Goal: Use online tool/utility: Utilize a website feature to perform a specific function

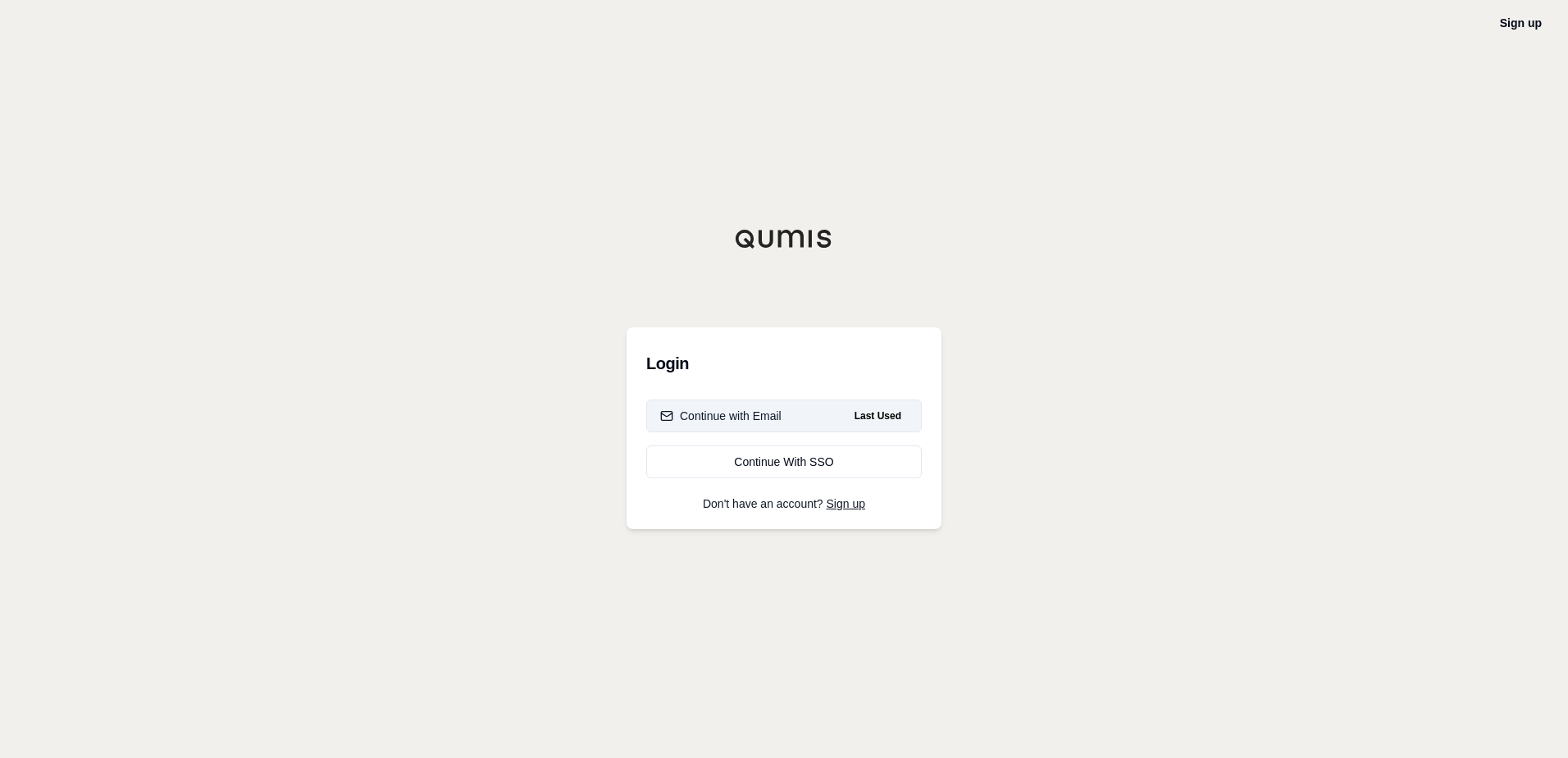
click at [893, 414] on span "Last Used" at bounding box center [877, 416] width 60 height 20
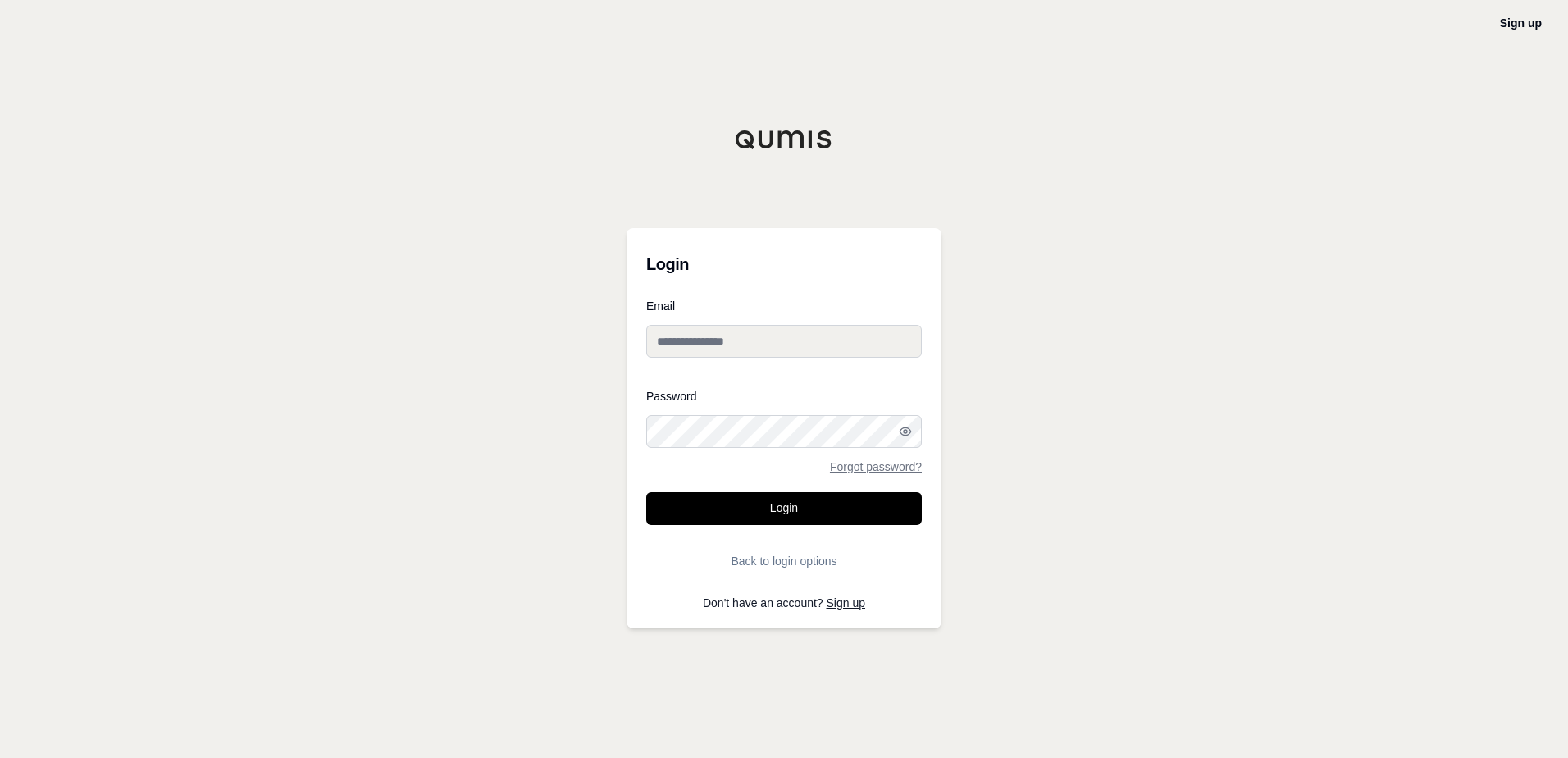
click at [755, 341] on input "Email" at bounding box center [784, 341] width 276 height 33
type input "**********"
click at [646, 492] on button "Login" at bounding box center [784, 509] width 276 height 33
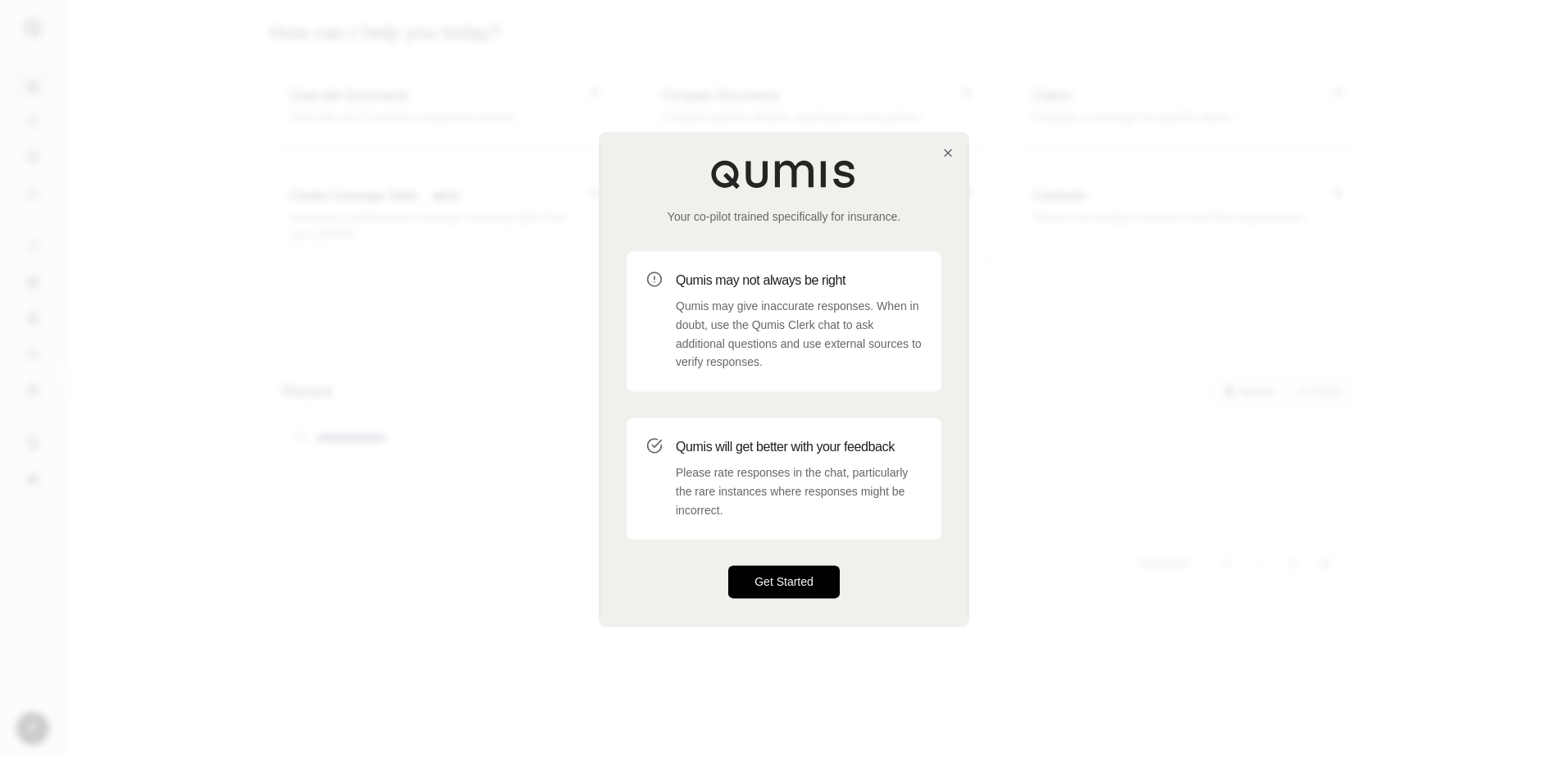
click at [771, 572] on button "Get Started" at bounding box center [784, 582] width 111 height 33
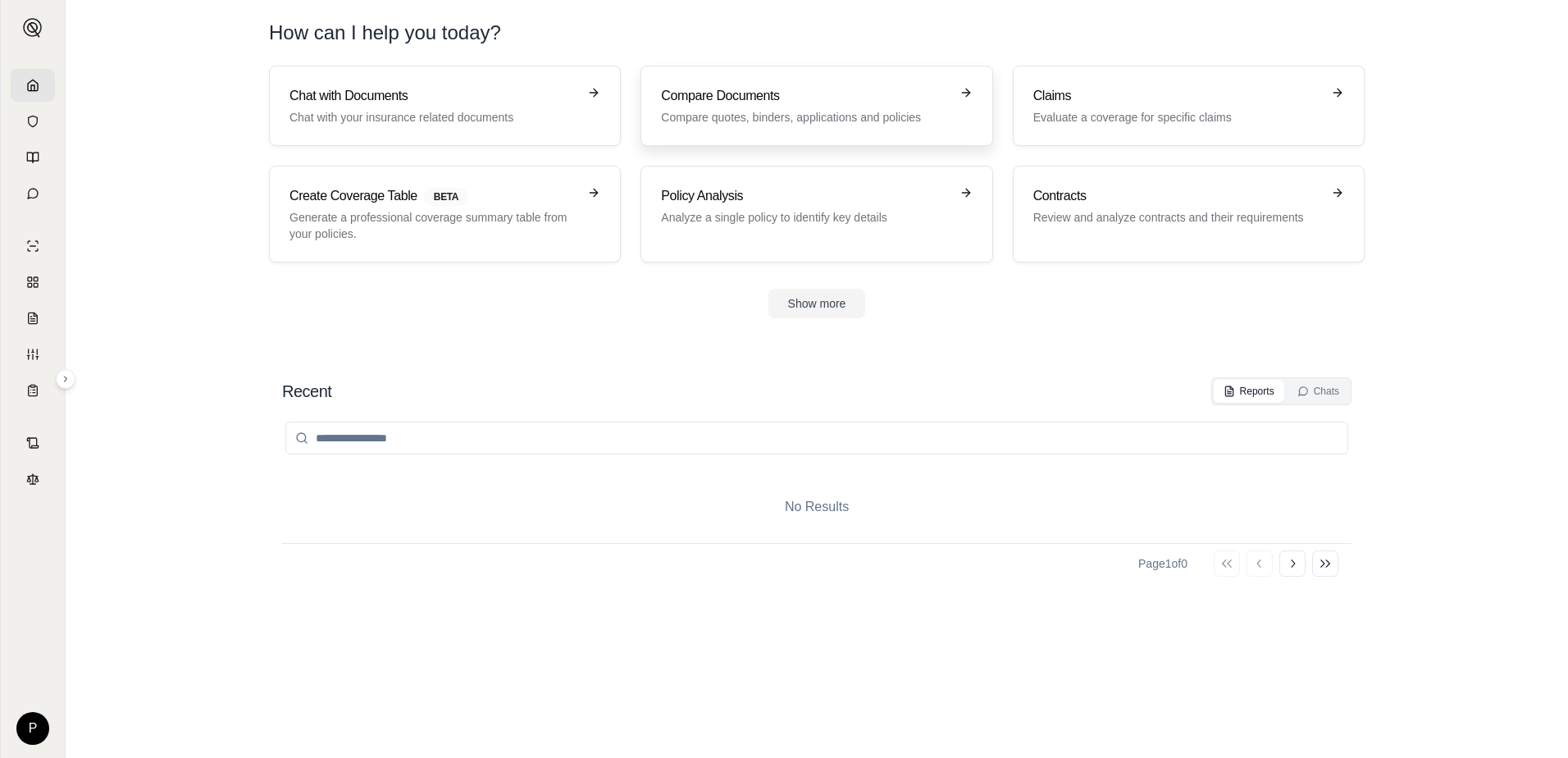
click at [826, 104] on h3 "Compare Documents" at bounding box center [806, 96] width 288 height 20
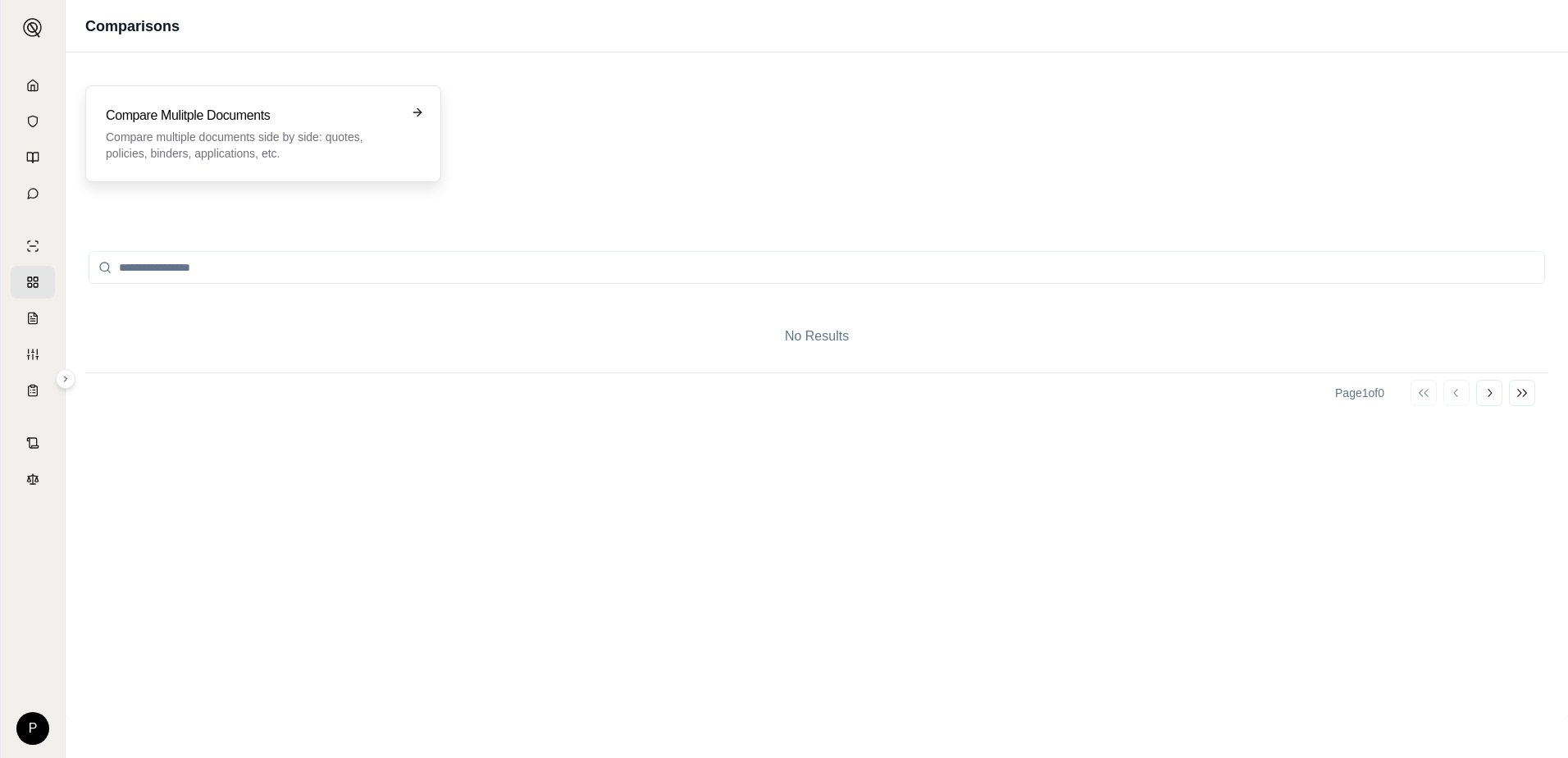
click at [289, 151] on p "Compare multiple documents side by side: quotes, policies, binders, application…" at bounding box center [252, 145] width 292 height 33
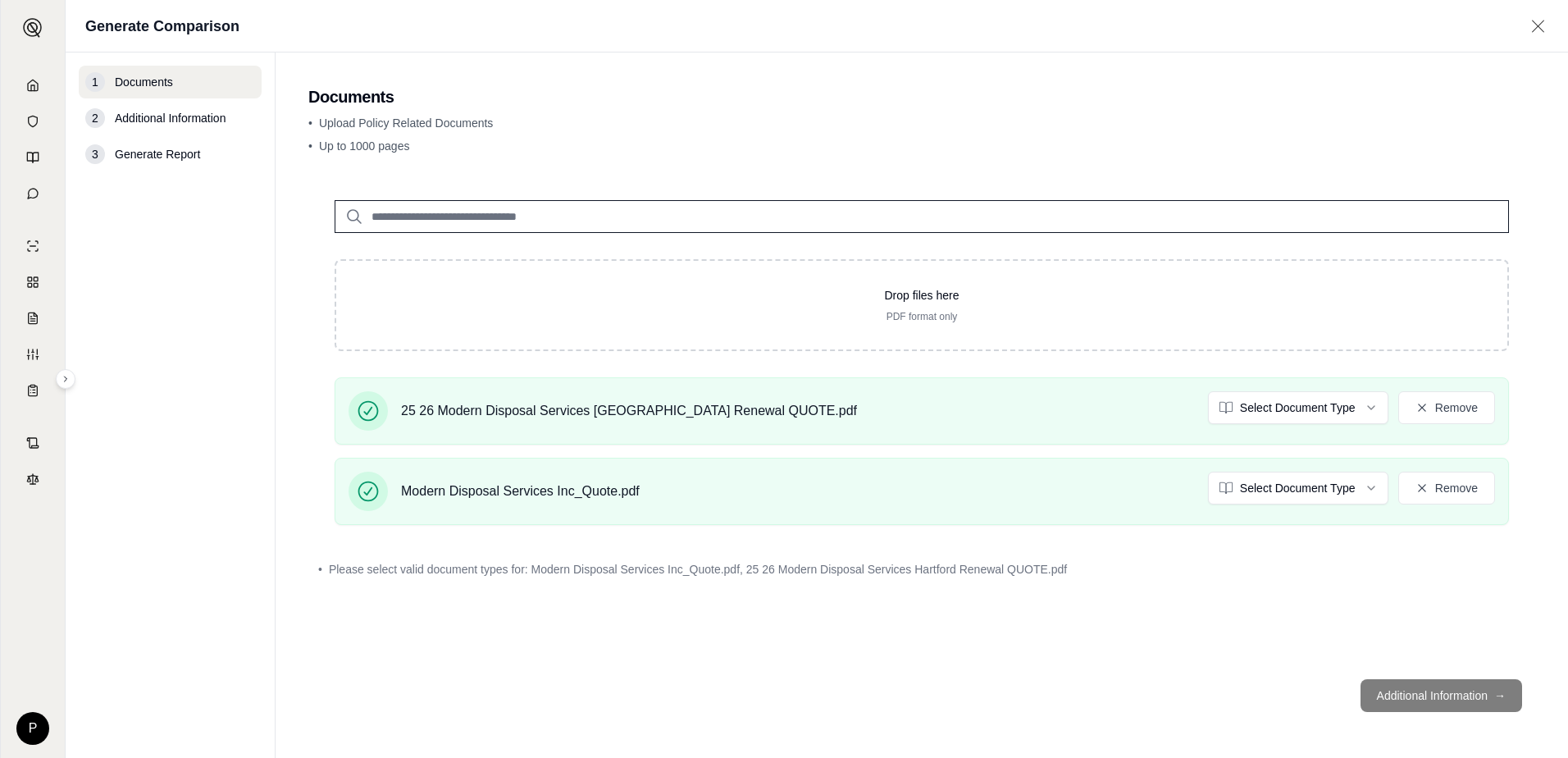
click at [1443, 695] on footer "Additional Information →" at bounding box center [922, 695] width 1227 height 59
click at [1248, 404] on html "P Generate Comparison 1 Documents 2 Additional Information 3 Generate Report Do…" at bounding box center [784, 379] width 1568 height 758
click at [1279, 479] on html "Document type updated successfully P Generate Comparison 1 Documents 2 Addition…" at bounding box center [784, 379] width 1568 height 758
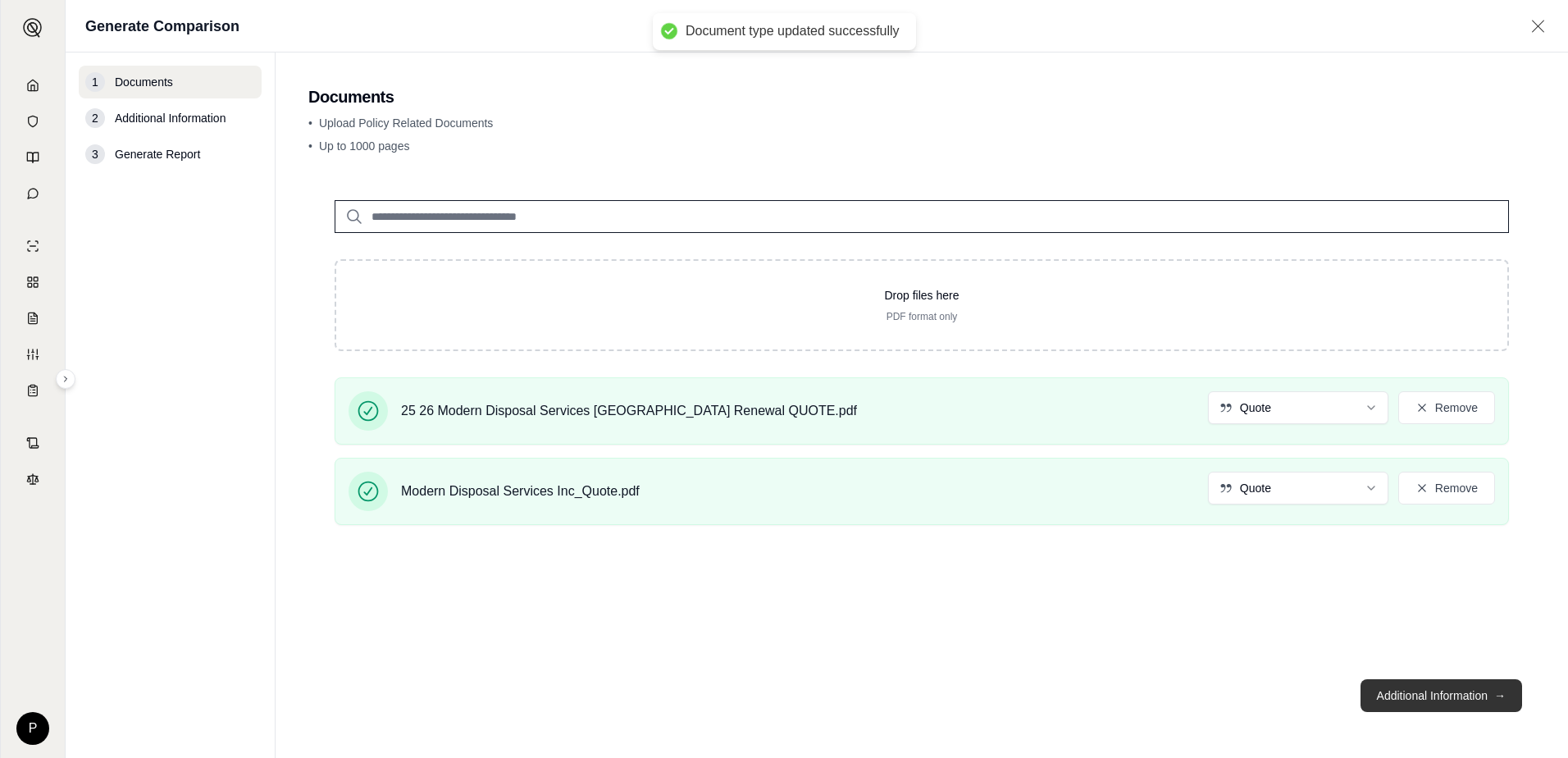
click at [1451, 686] on button "Additional Information →" at bounding box center [1441, 695] width 161 height 33
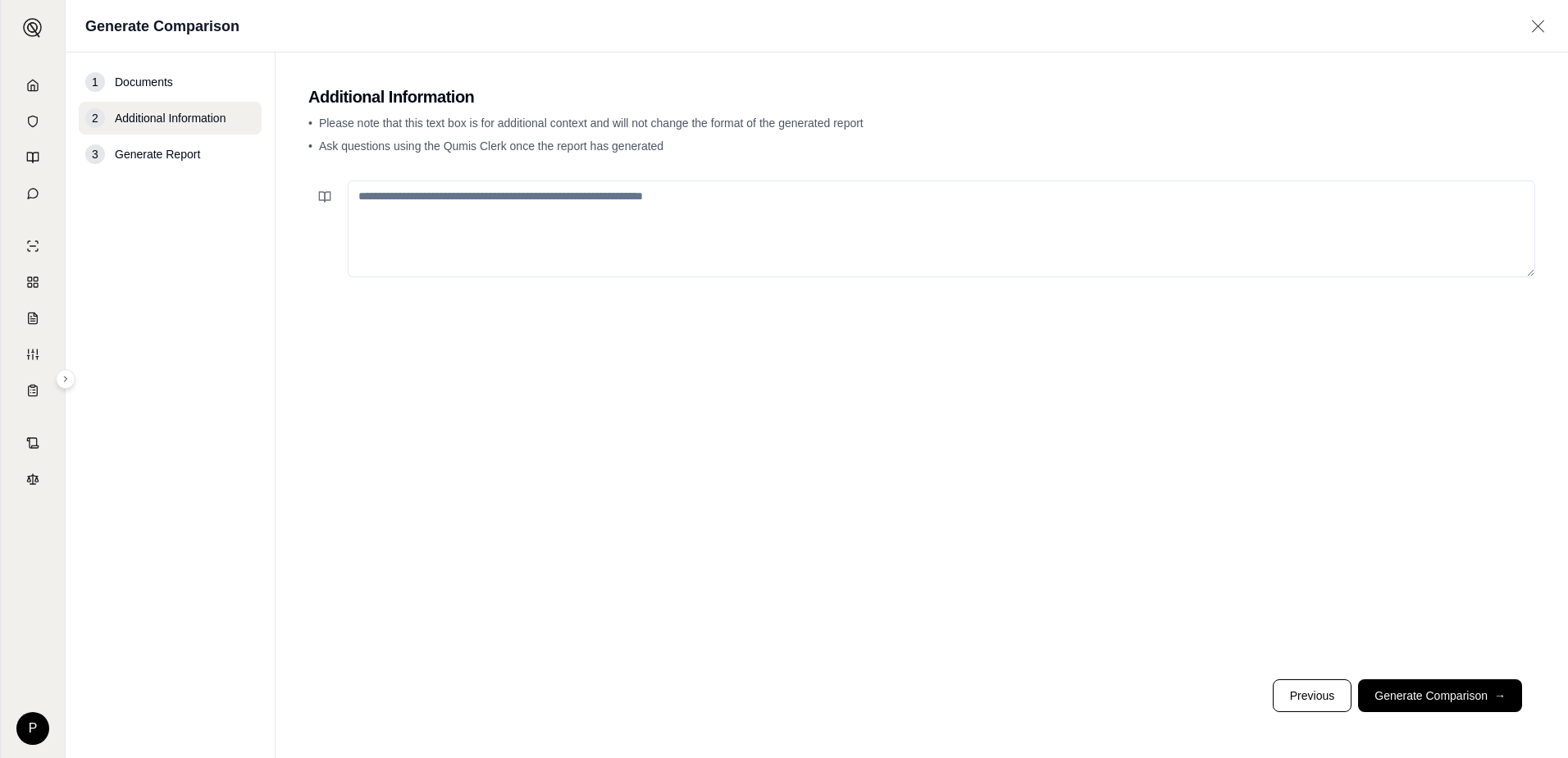
click at [674, 241] on textarea at bounding box center [941, 229] width 1188 height 97
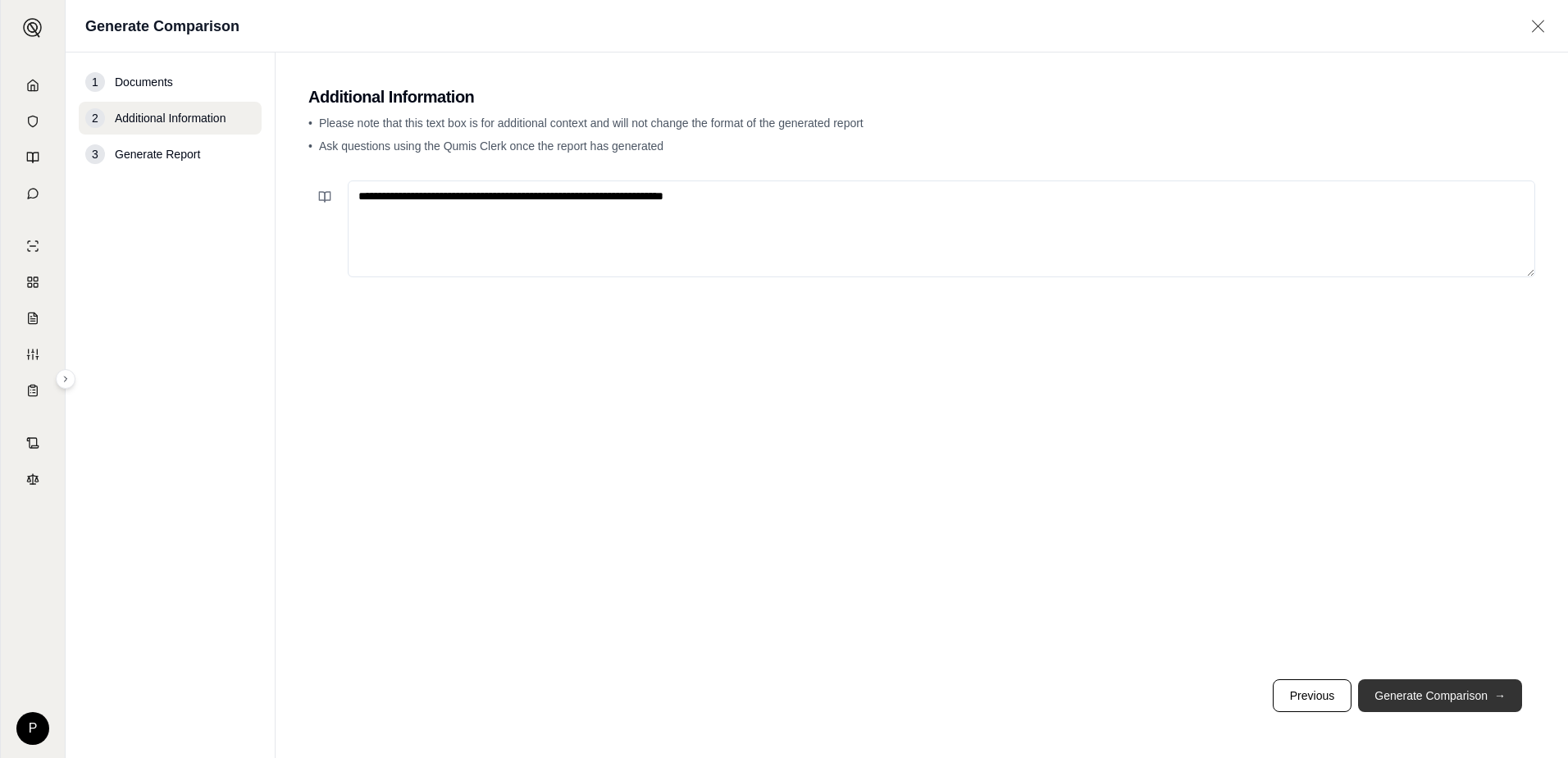
type textarea "**********"
click at [1423, 689] on button "Generate Comparison →" at bounding box center [1440, 695] width 164 height 33
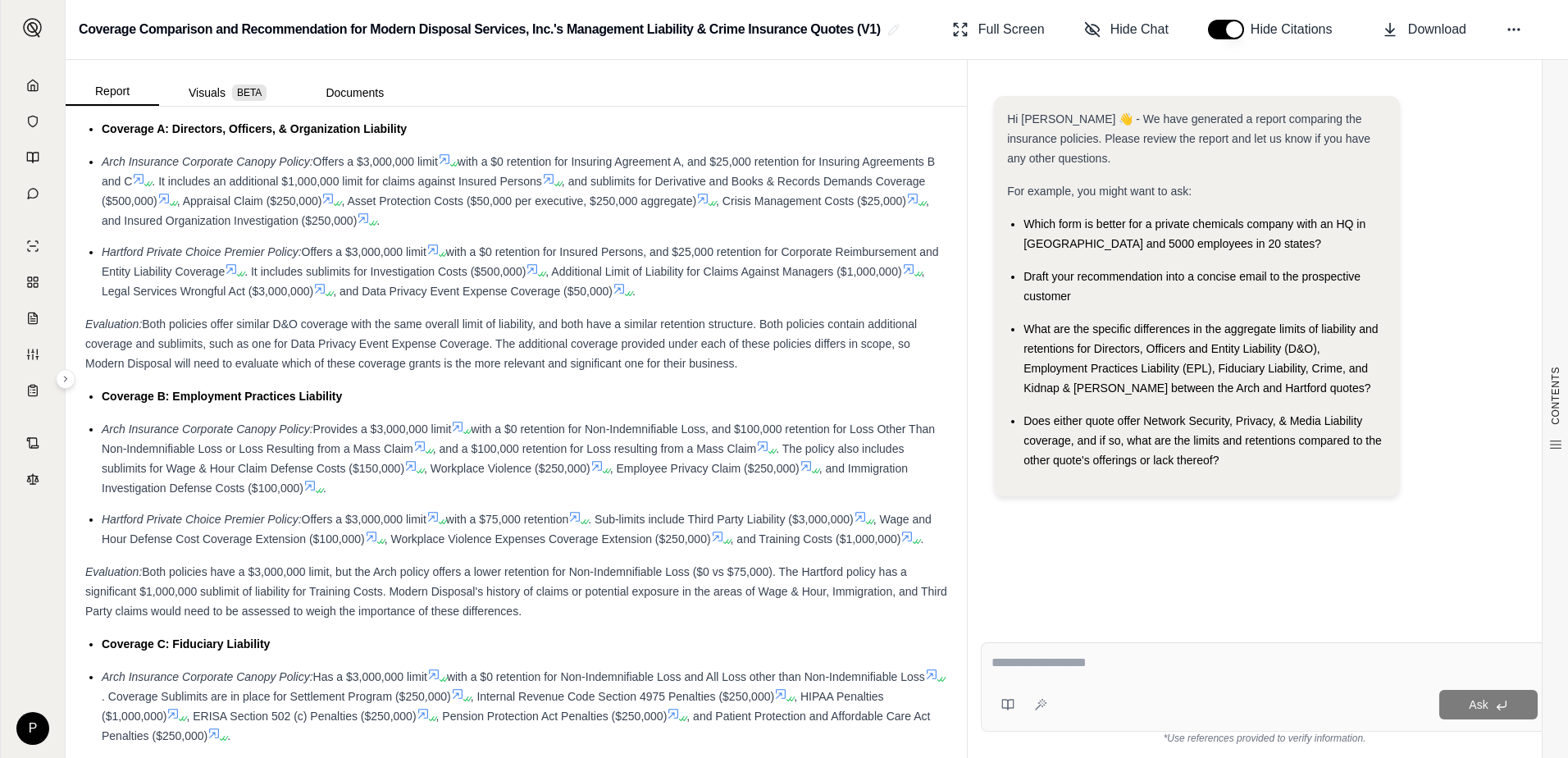
scroll to position [1847, 0]
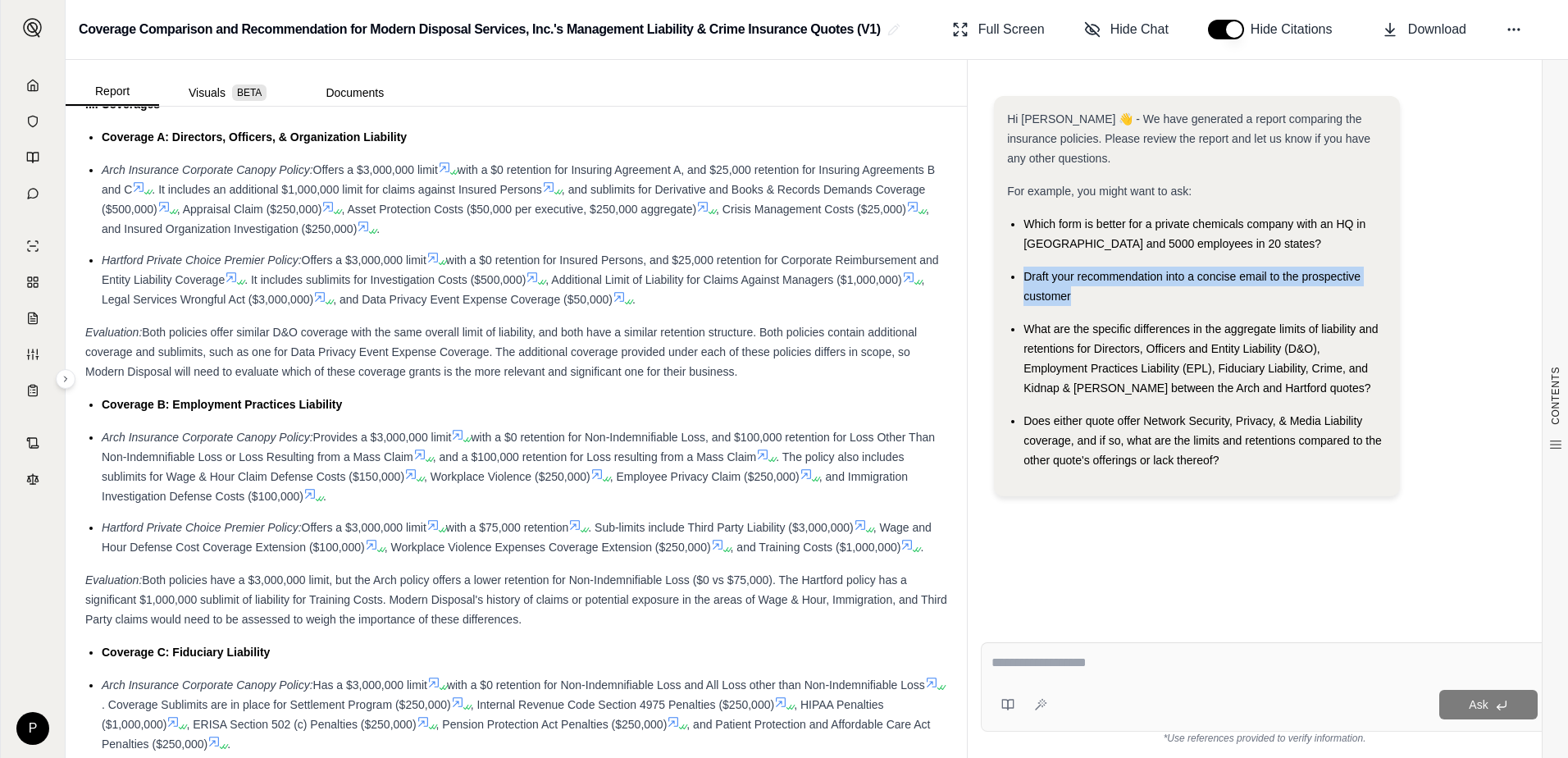
drag, startPoint x: 1083, startPoint y: 303, endPoint x: 1027, endPoint y: 280, distance: 60.5
click at [1027, 280] on div "Draft your recommendation into a concise email to the prospective customer" at bounding box center [1205, 286] width 363 height 40
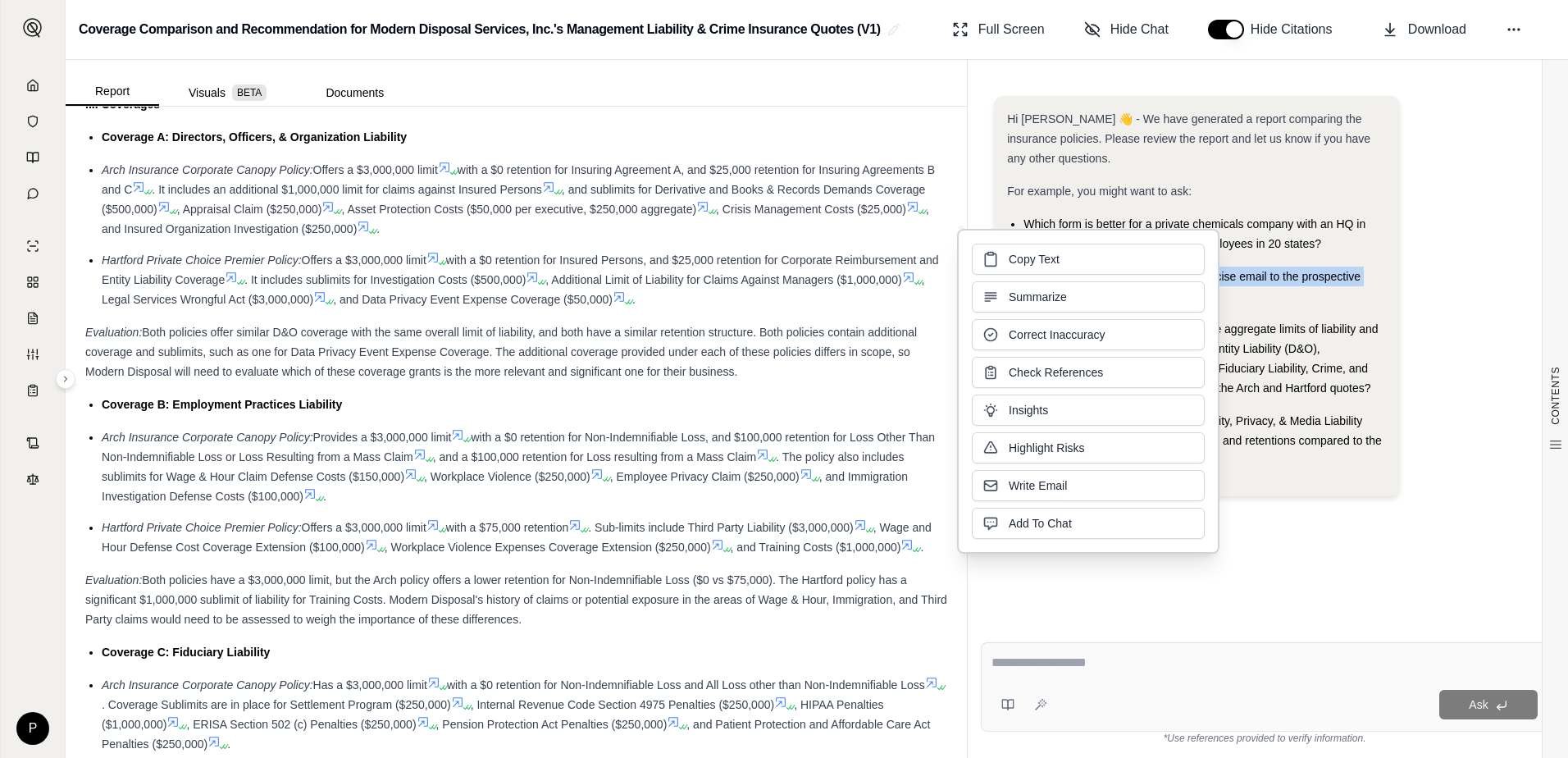
copy span "Draft your recommendation into a concise email to the prospective customer"
click at [1102, 651] on div "Ask" at bounding box center [1264, 687] width 568 height 90
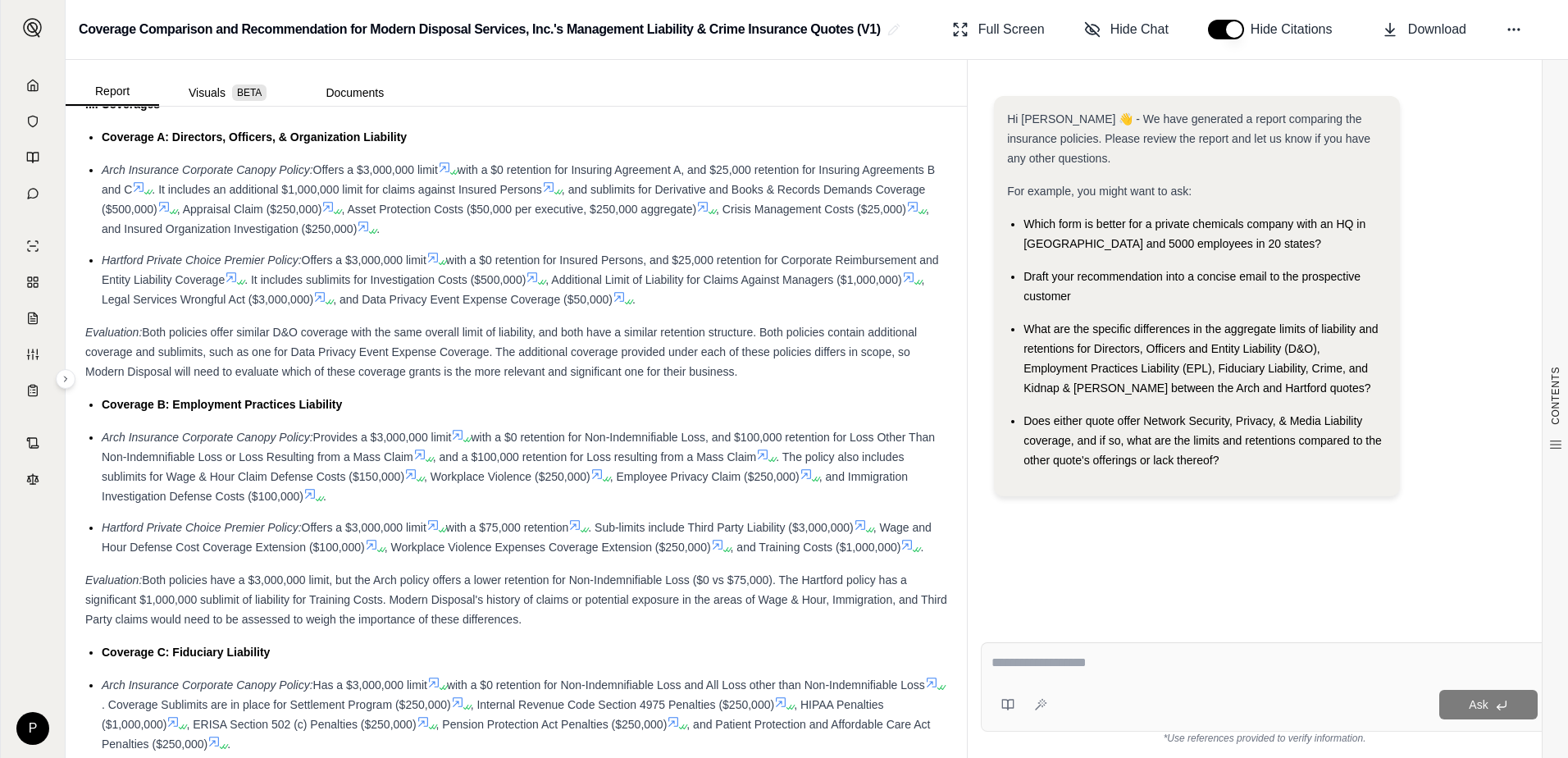
paste textarea "**********"
type textarea "**********"
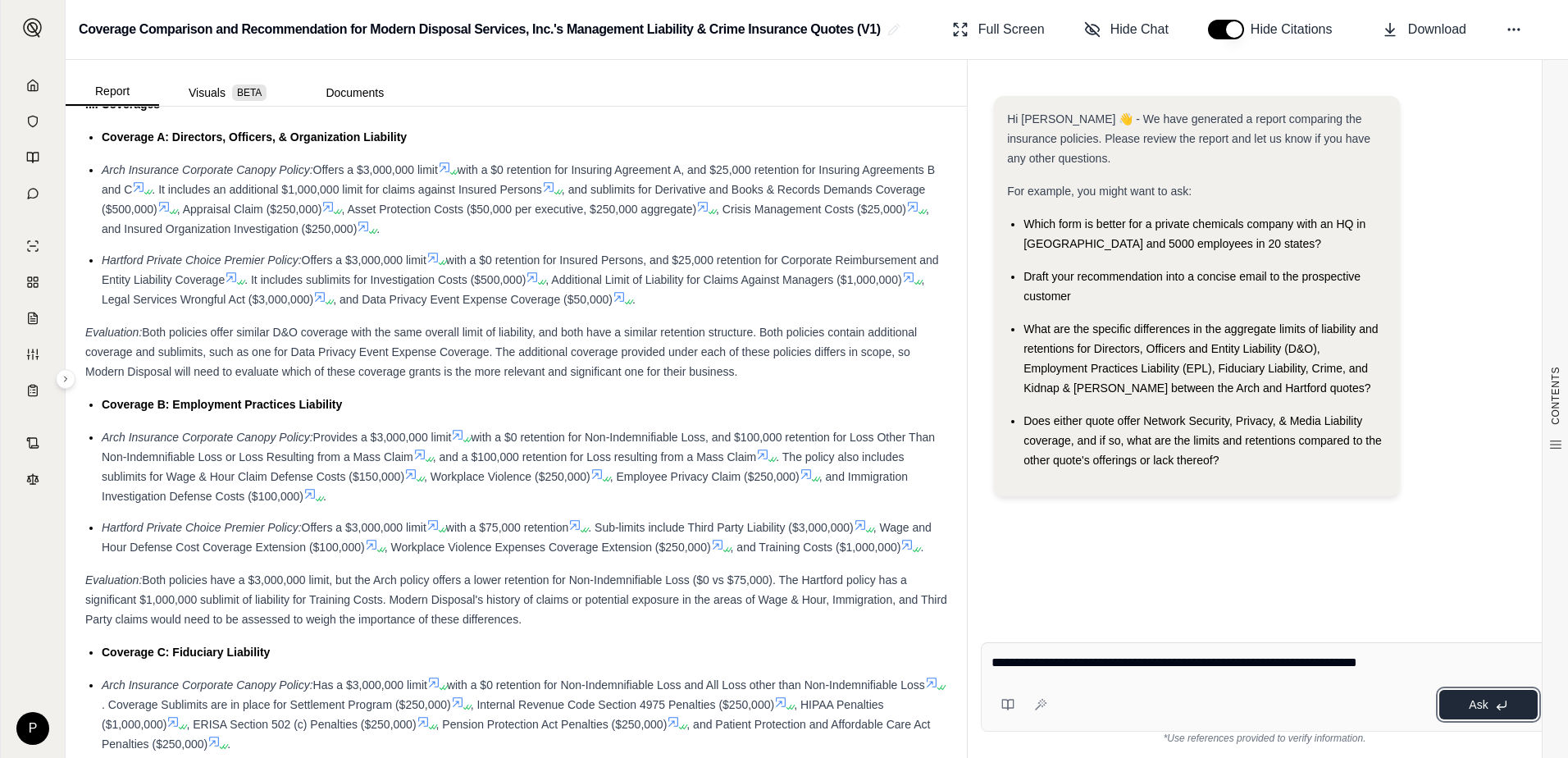
click at [1458, 703] on button "Ask" at bounding box center [1489, 705] width 98 height 29
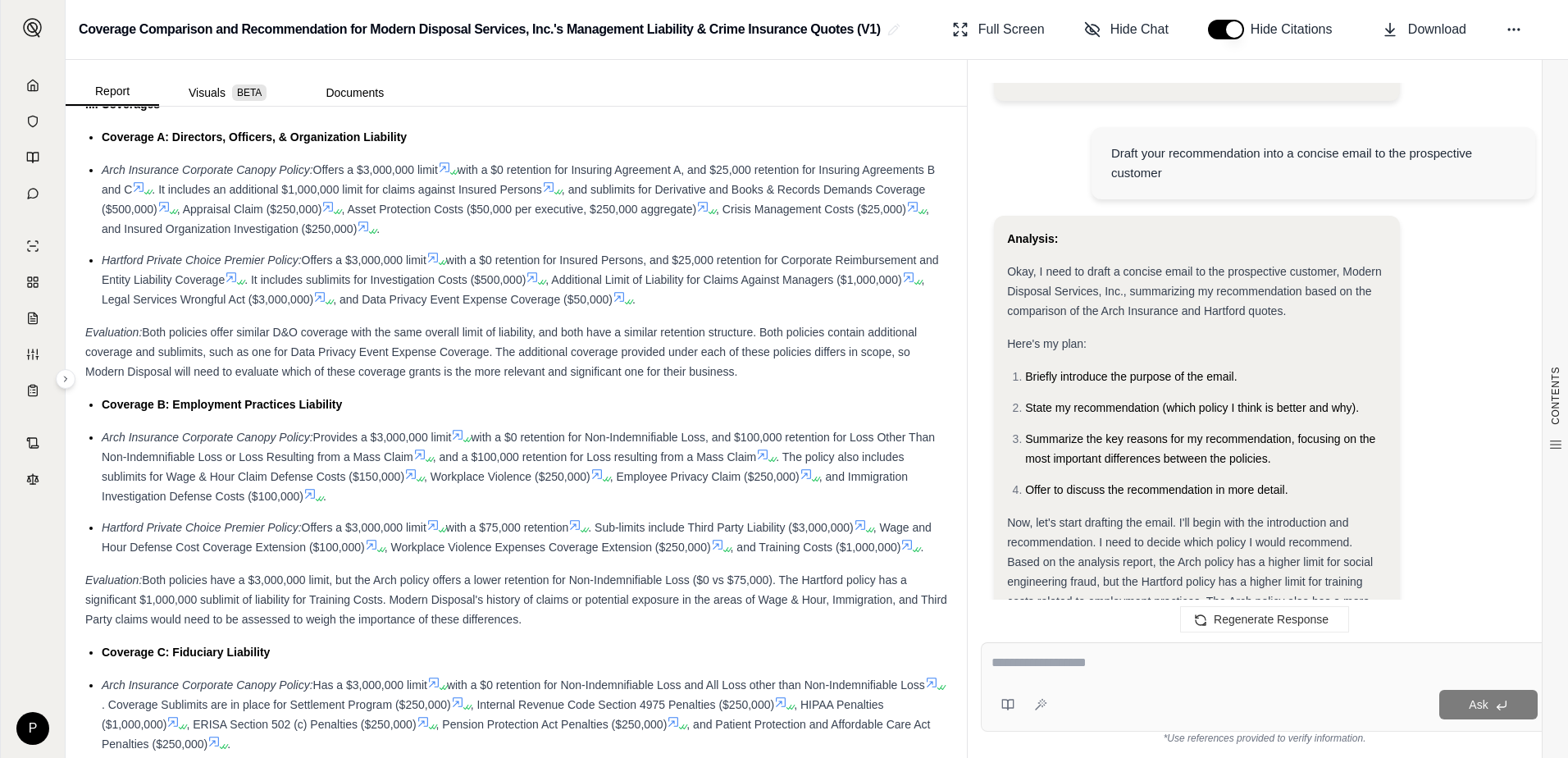
scroll to position [0, 0]
